Goal: Transaction & Acquisition: Purchase product/service

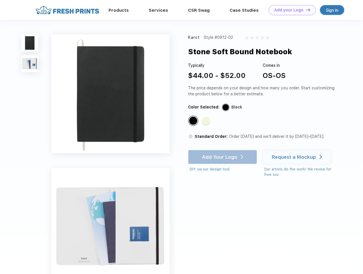
click at [290, 10] on link "Add your Logo Design Tool" at bounding box center [292, 10] width 47 height 10
click at [0, 0] on div "Design Tool" at bounding box center [0, 0] width 0 height 0
click at [306, 10] on link "Add your Logo Design Tool" at bounding box center [292, 10] width 47 height 10
click at [30, 43] on img at bounding box center [29, 42] width 17 height 17
click at [30, 64] on img at bounding box center [29, 63] width 17 height 17
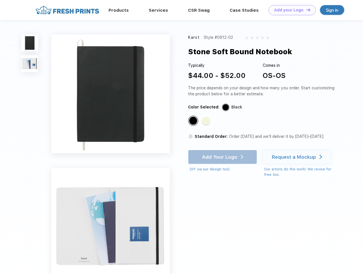
click at [194, 121] on div "Standard Color" at bounding box center [193, 121] width 8 height 8
click at [207, 121] on div "Standard Color" at bounding box center [206, 121] width 8 height 8
click at [223, 157] on div "Add Your Logo DIY via our design tool. Ah shoot! This product isn't up in our d…" at bounding box center [222, 161] width 69 height 22
click at [298, 157] on div "Request a Mockup" at bounding box center [294, 157] width 44 height 6
